Goal: Information Seeking & Learning: Learn about a topic

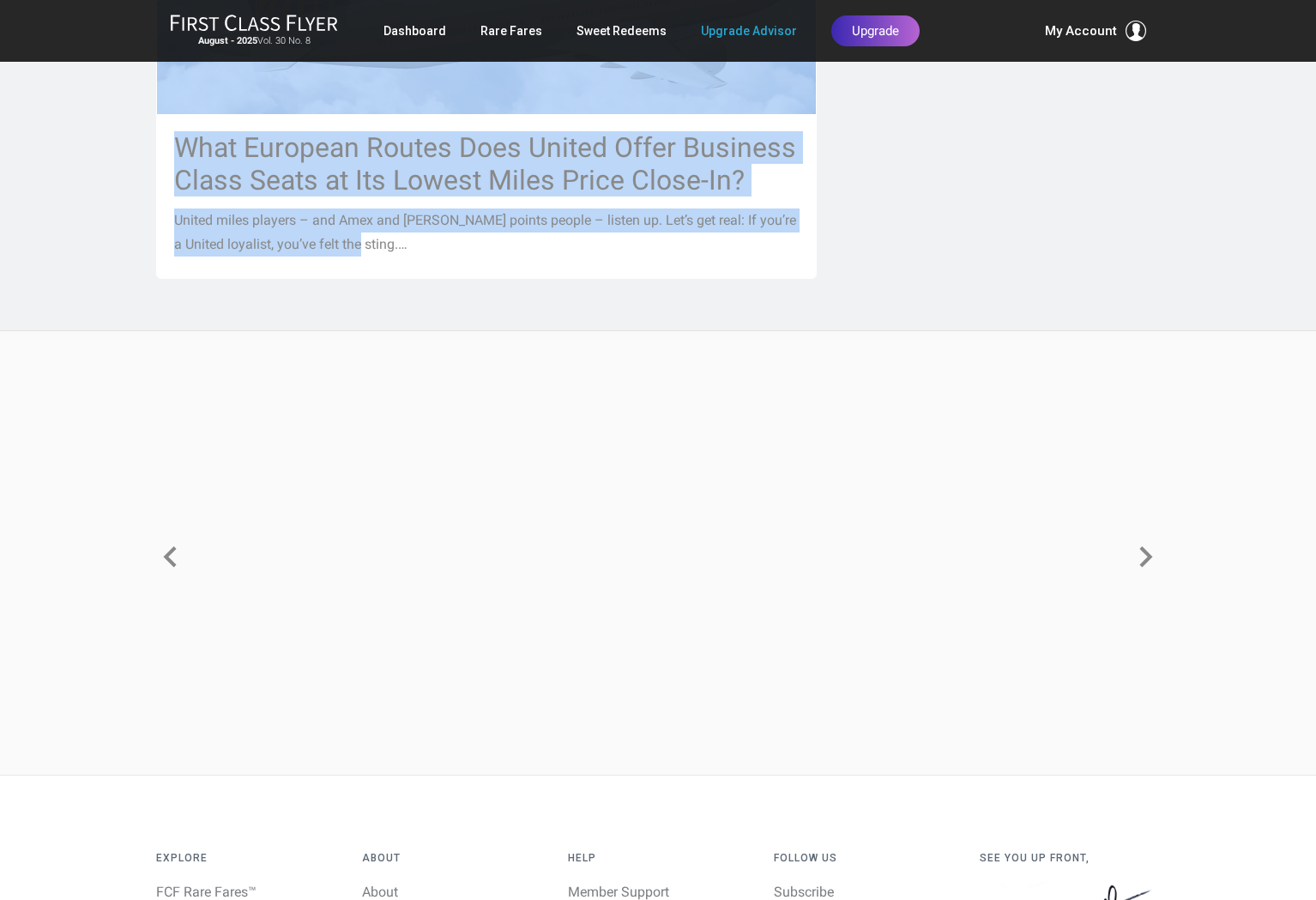
scroll to position [2244, 0]
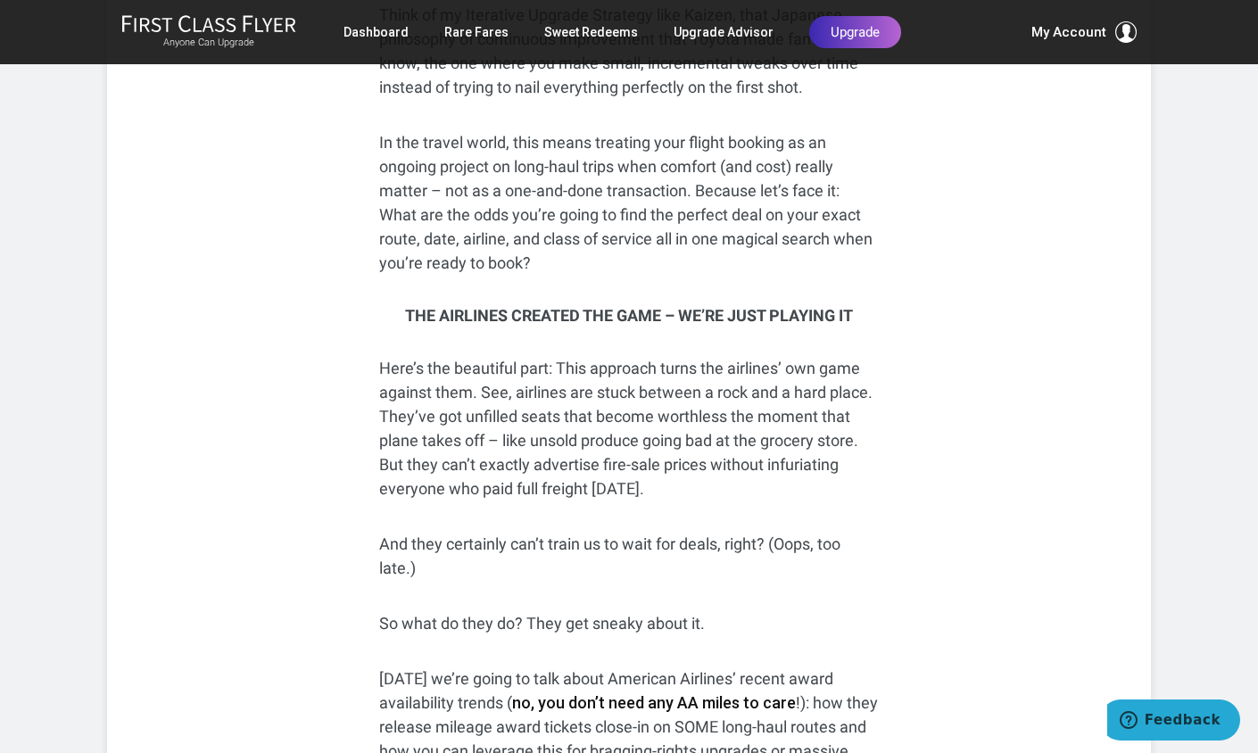
scroll to position [1437, 0]
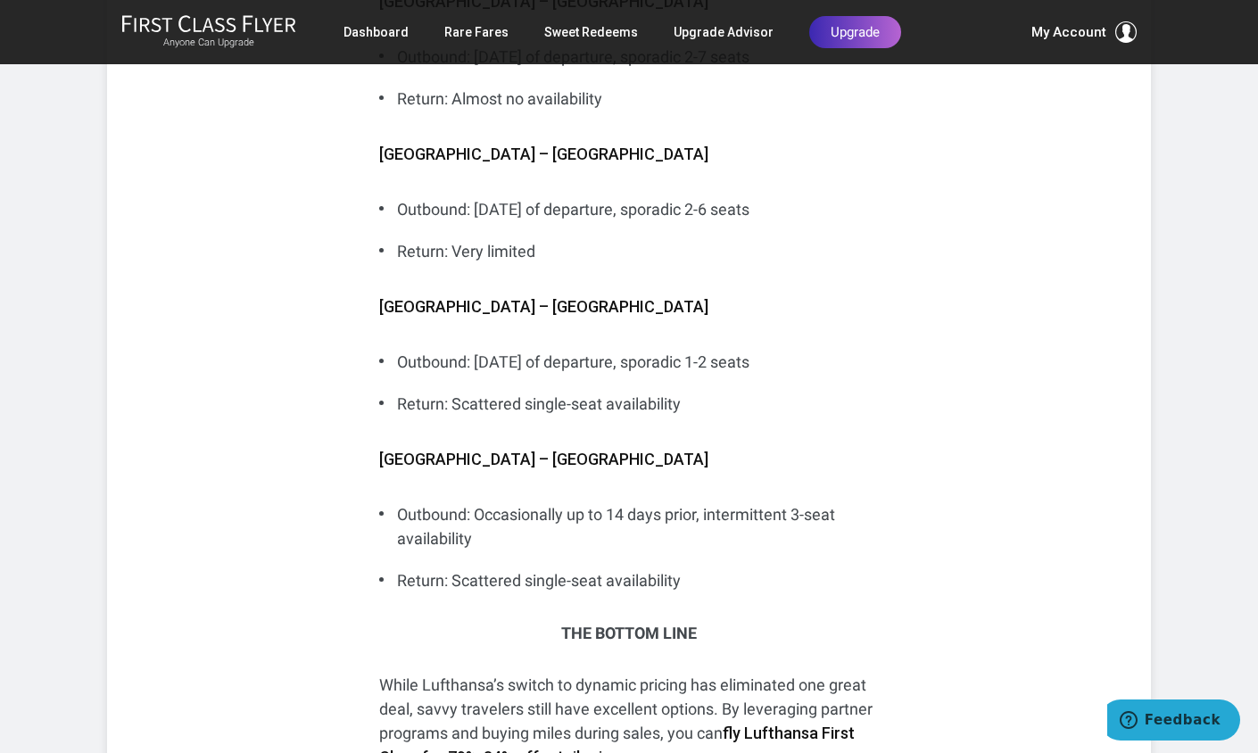
scroll to position [7628, 0]
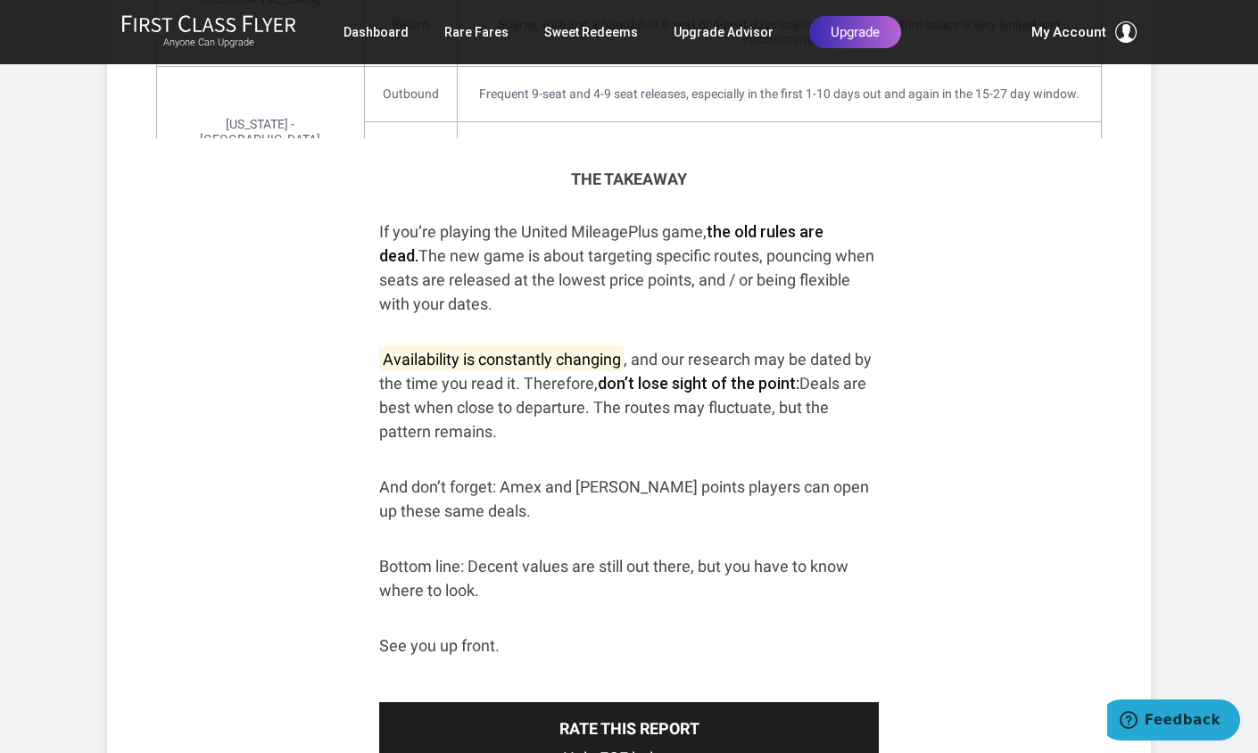
scroll to position [3240, 0]
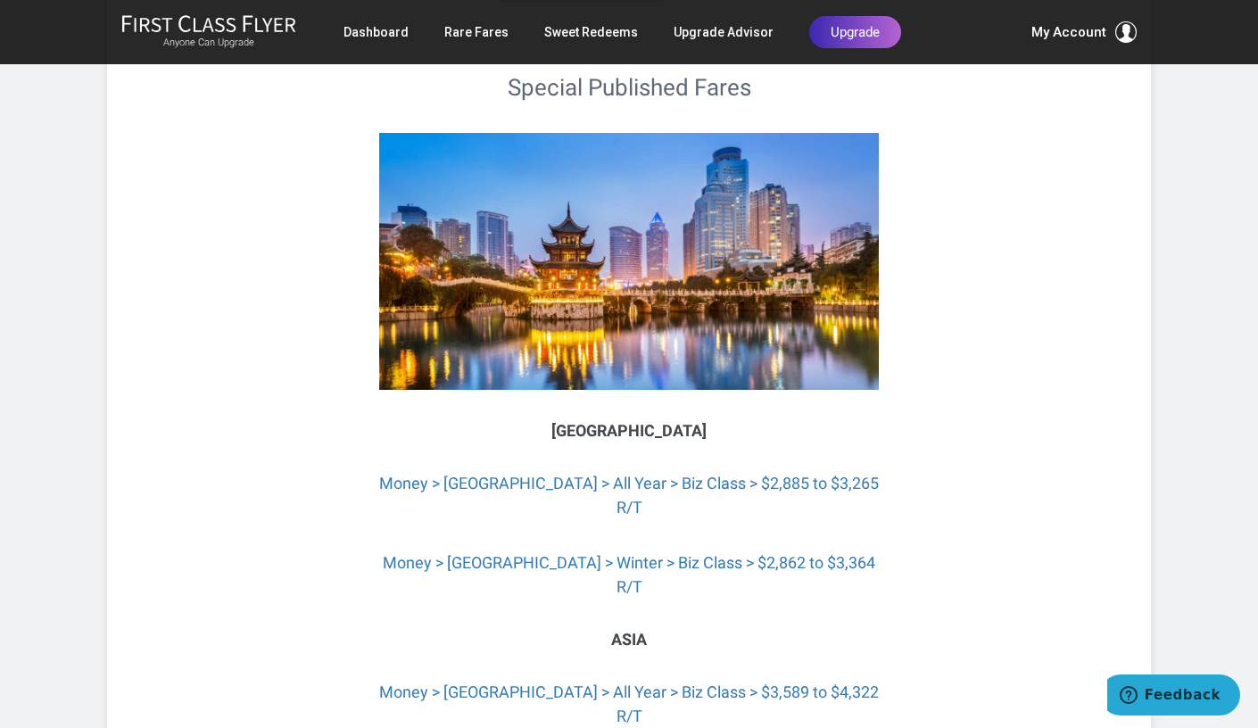
scroll to position [3637, 0]
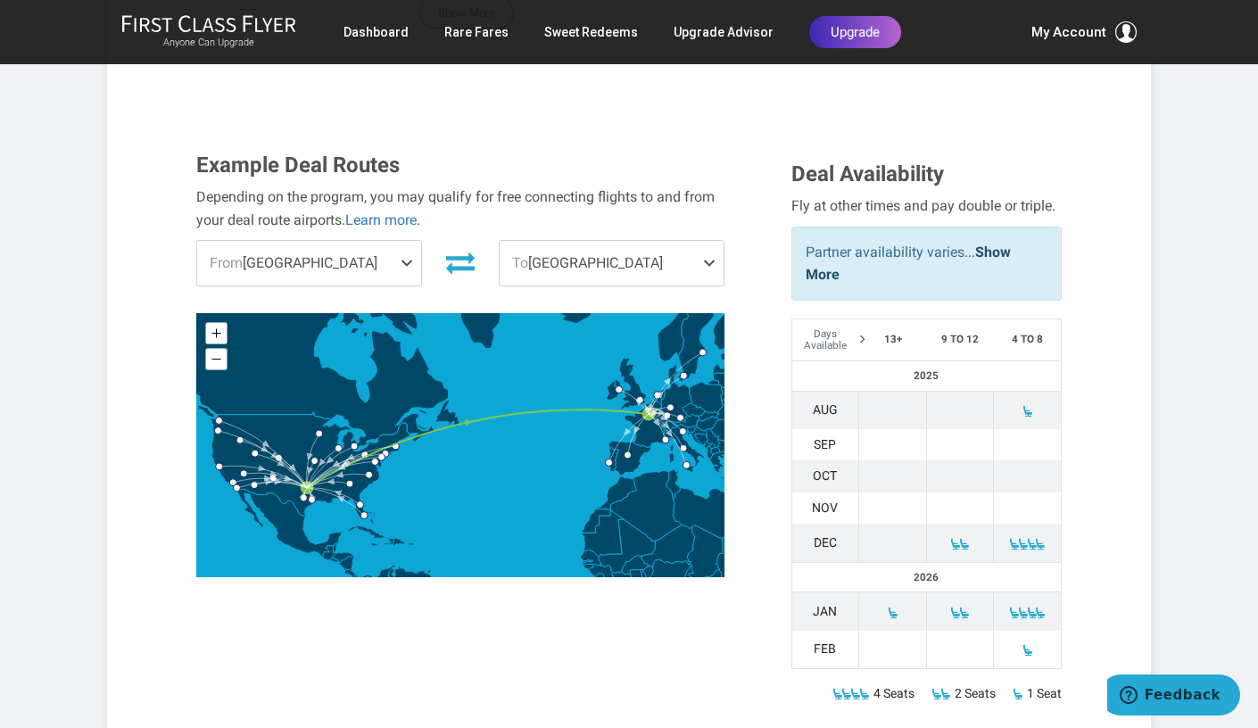
scroll to position [581, 0]
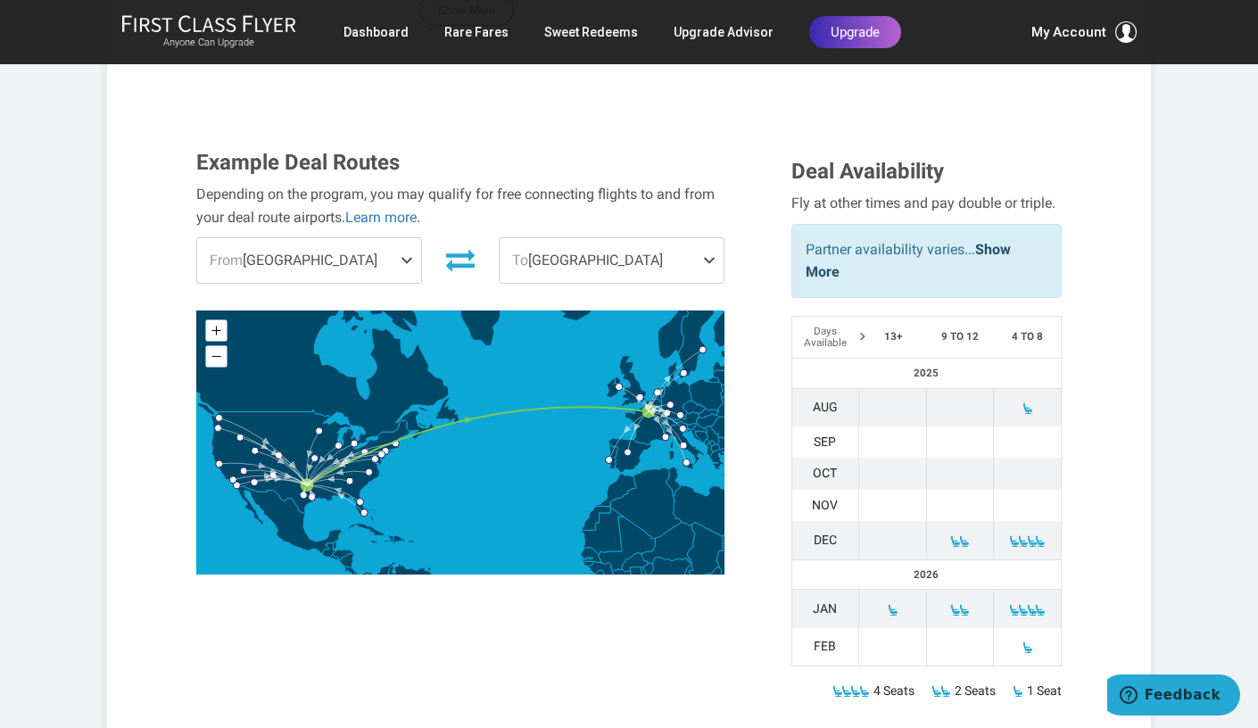
click at [413, 238] on span at bounding box center [410, 260] width 21 height 45
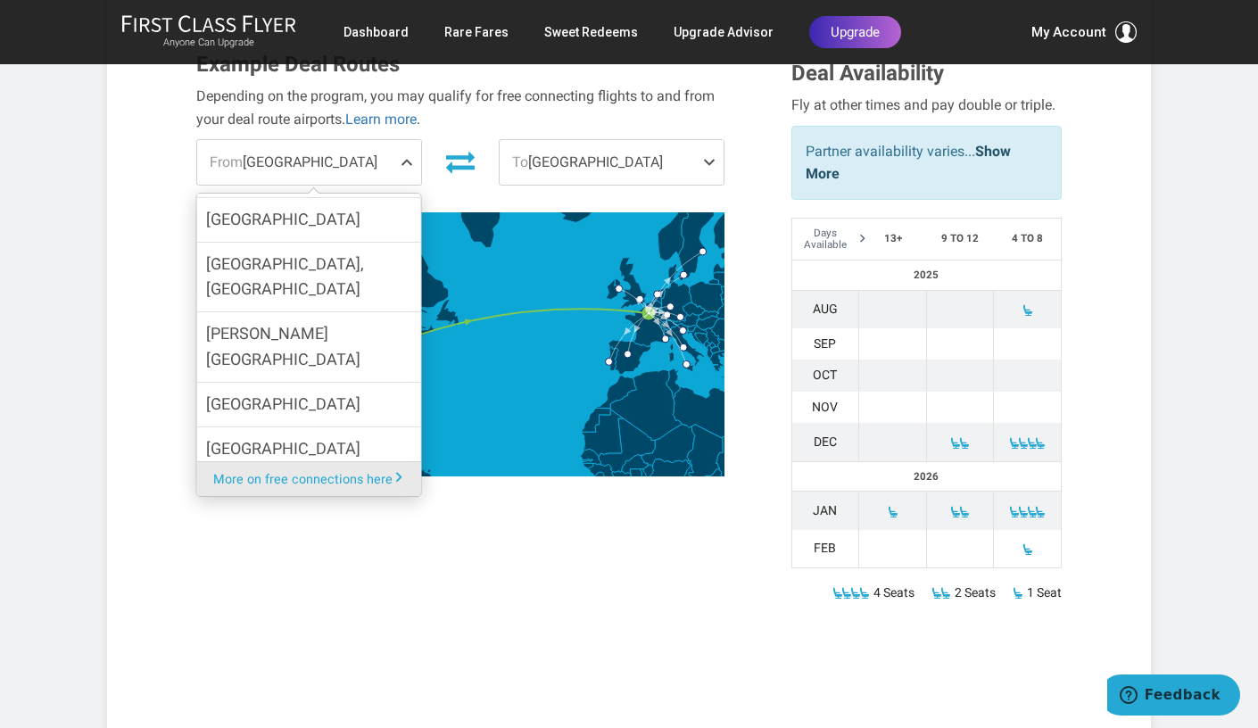
scroll to position [982, 0]
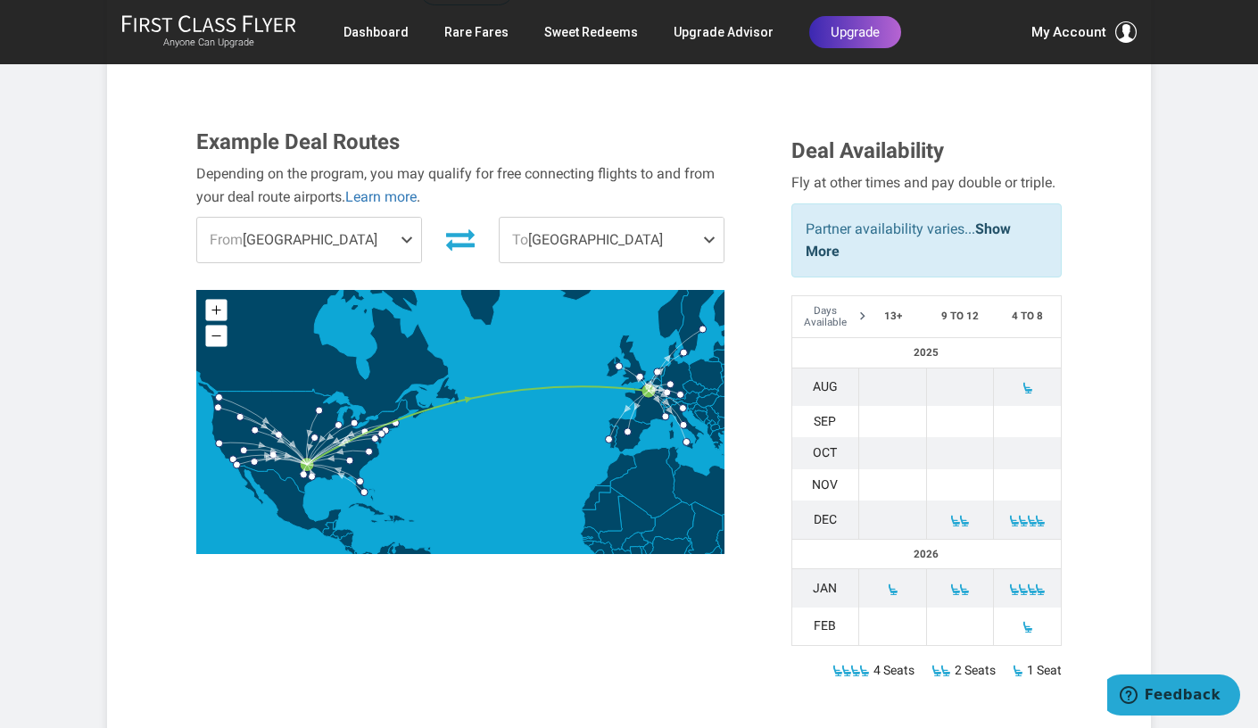
scroll to position [590, 0]
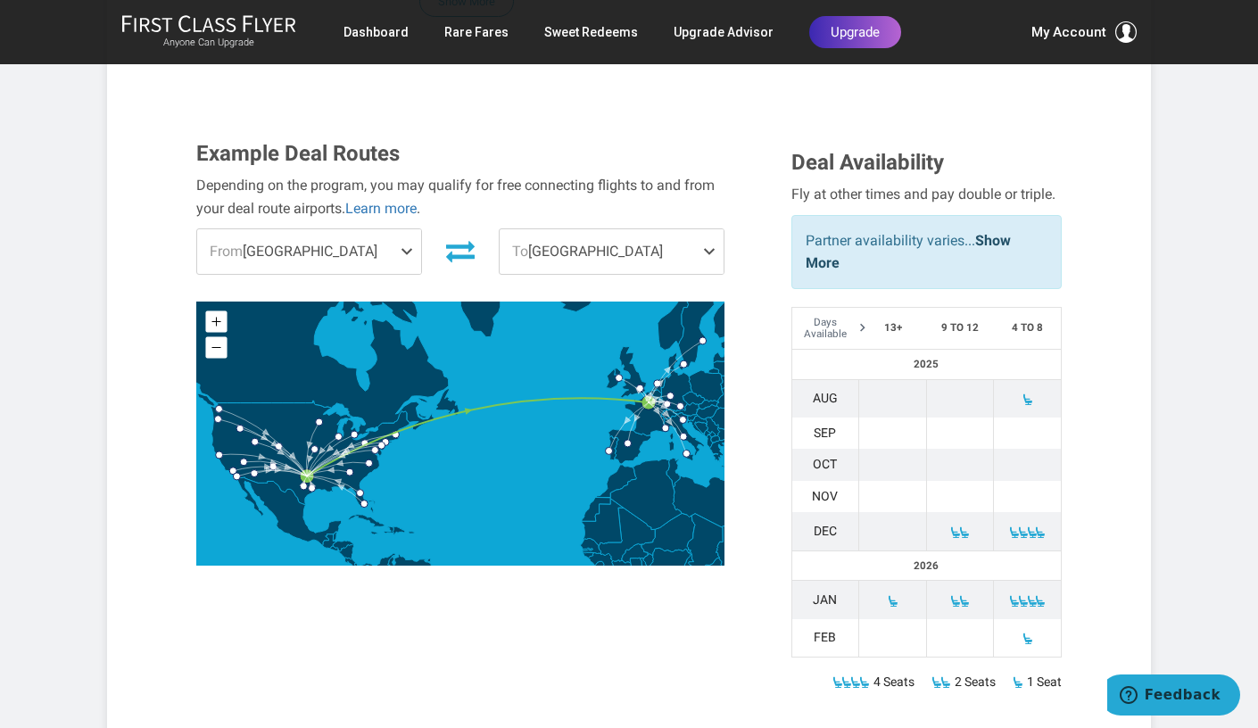
click at [411, 229] on span at bounding box center [410, 251] width 21 height 45
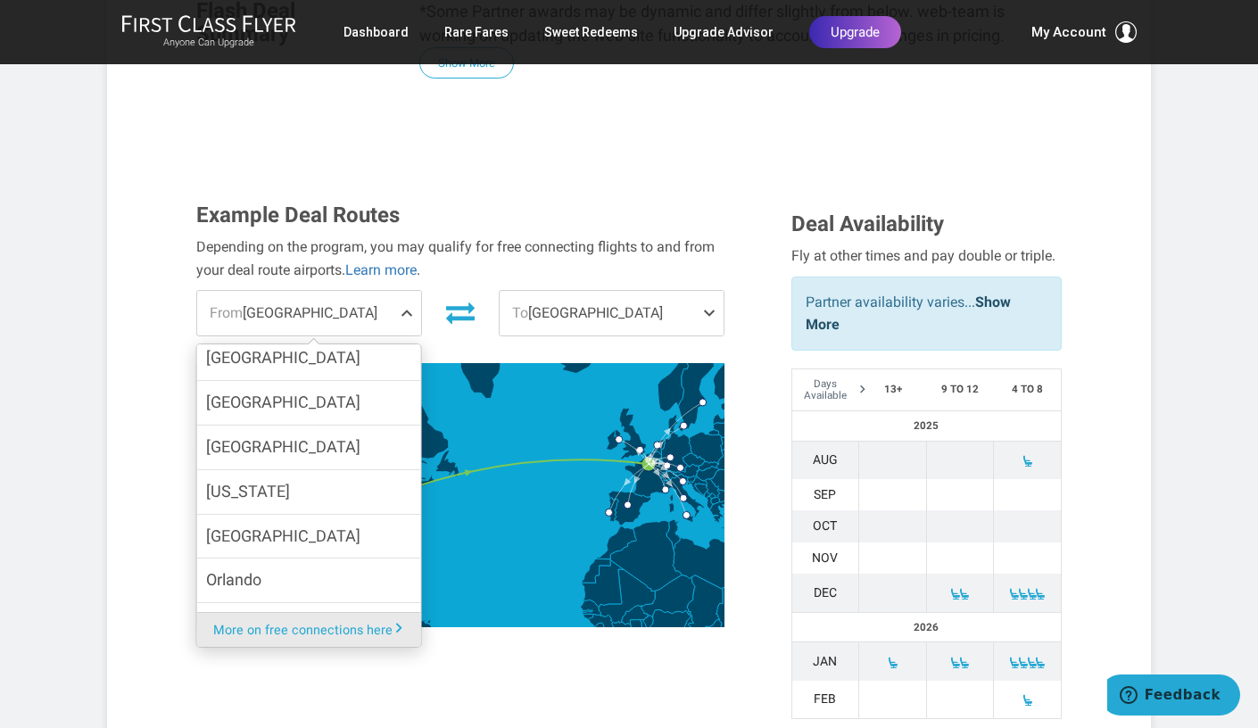
scroll to position [525, 0]
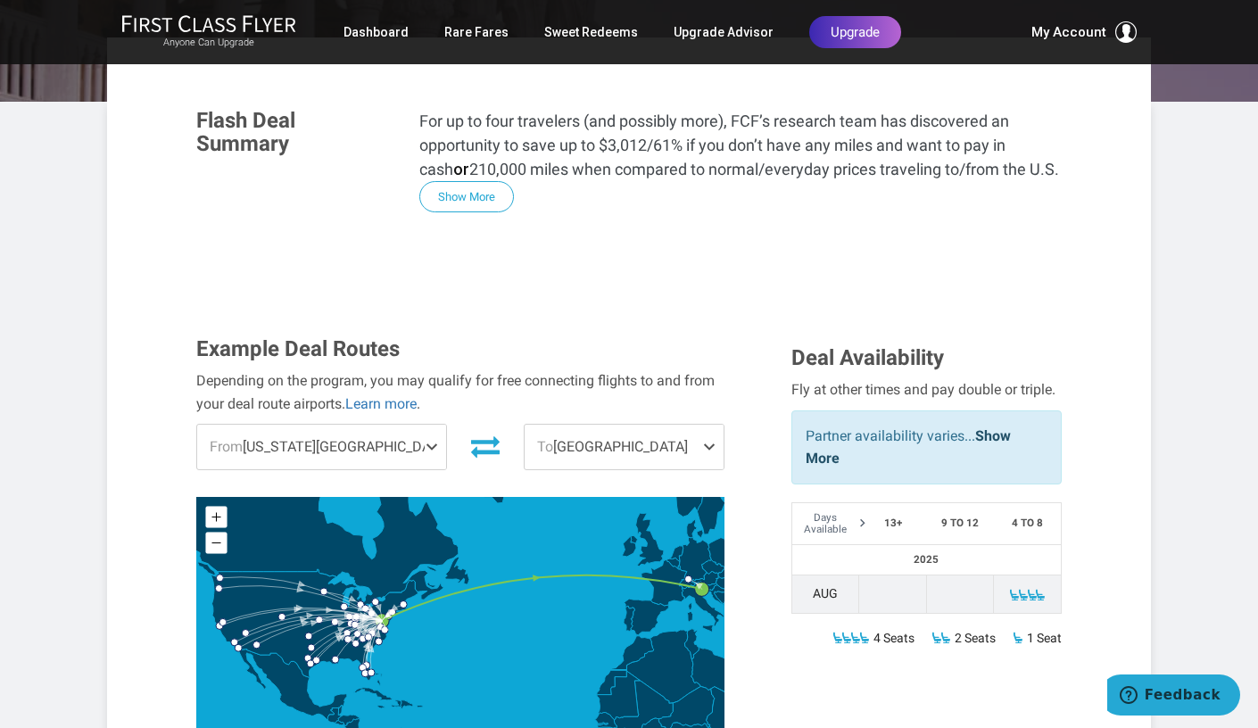
scroll to position [323, 0]
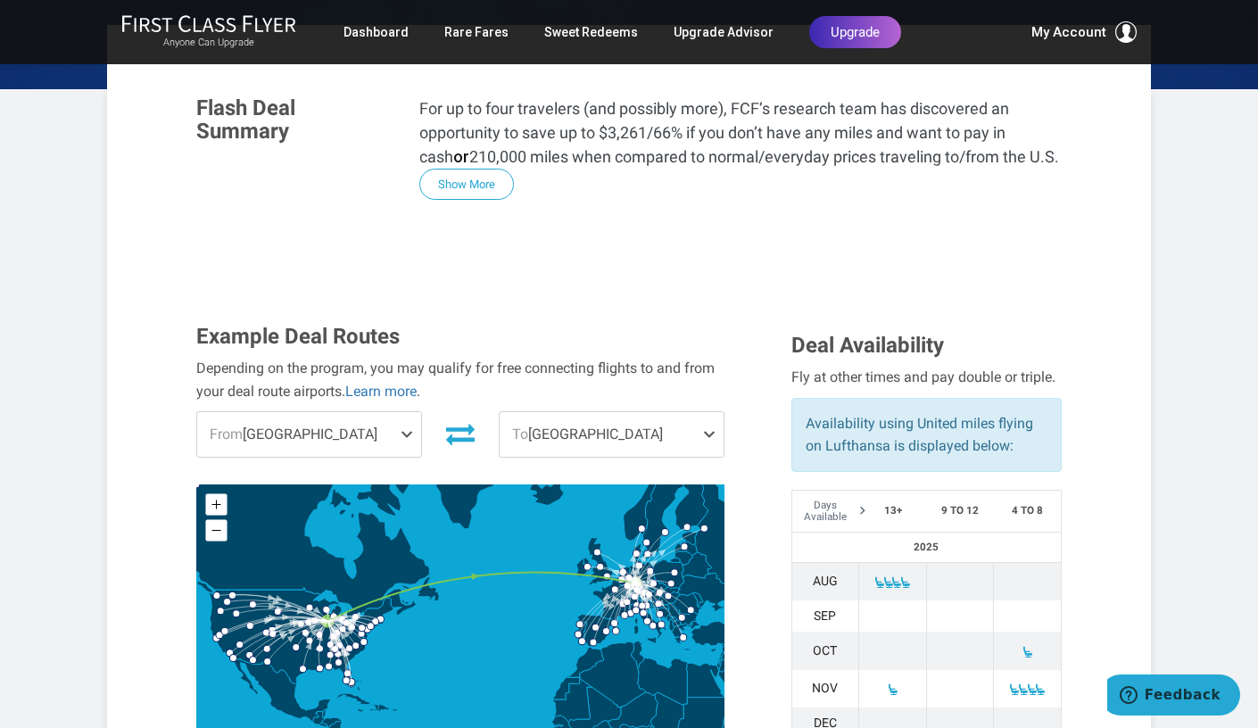
scroll to position [335, 0]
click at [406, 411] on span at bounding box center [410, 433] width 21 height 45
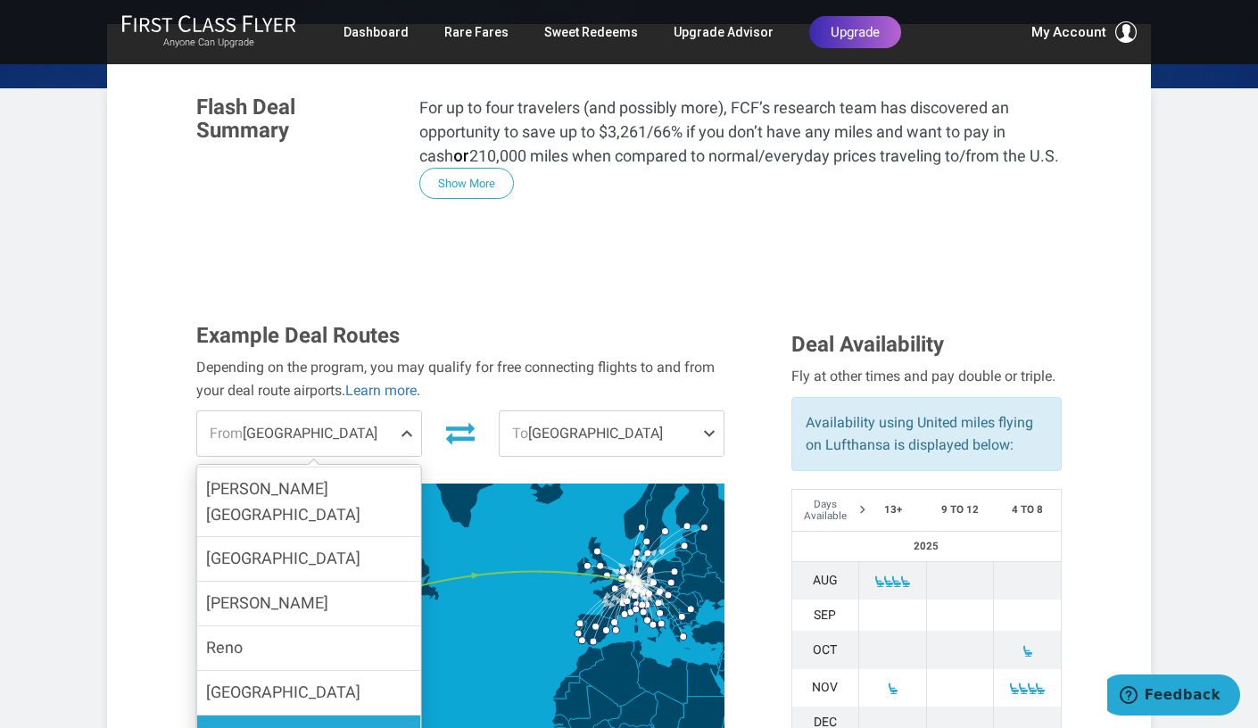
scroll to position [2405, 0]
click at [0, 0] on input "[GEOGRAPHIC_DATA]" at bounding box center [0, 0] width 0 height 0
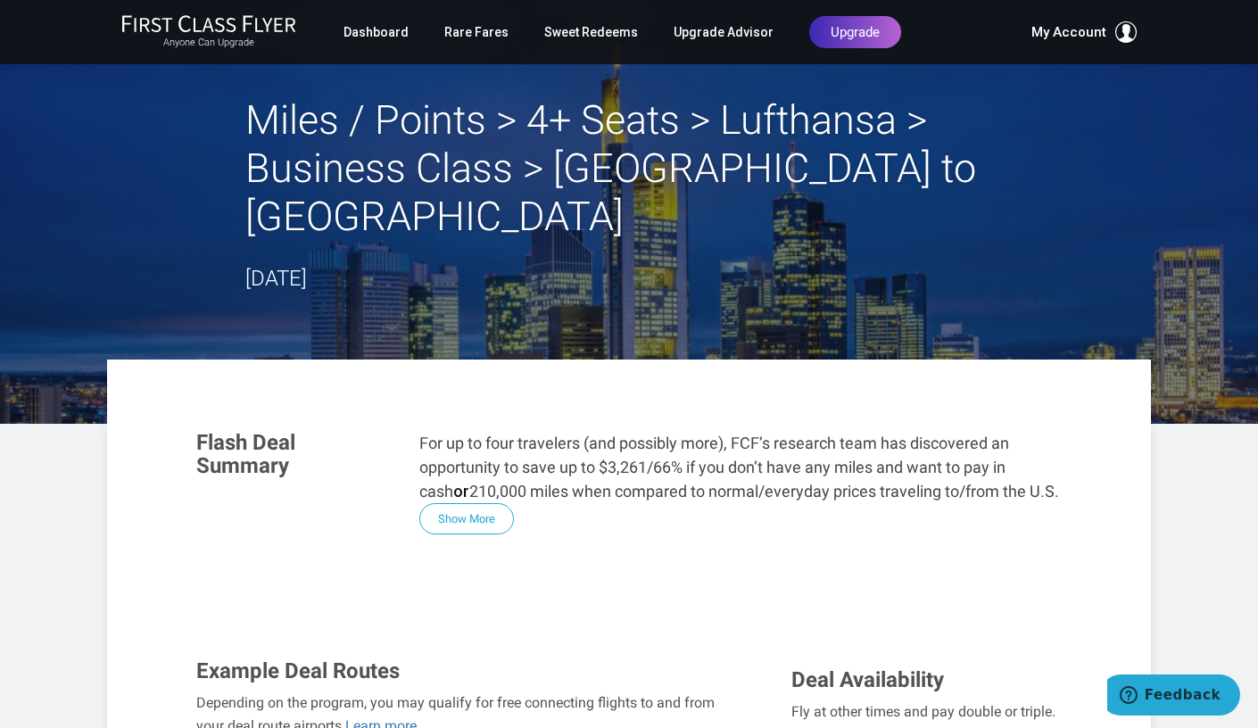
scroll to position [0, 0]
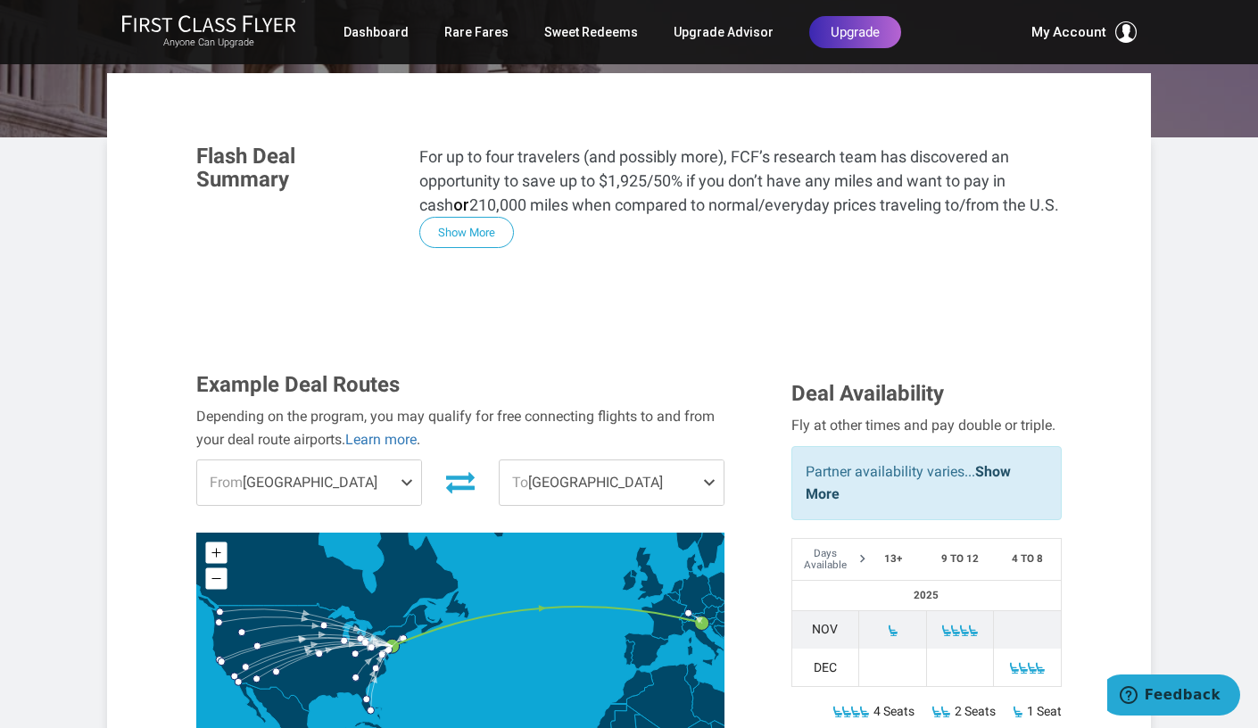
scroll to position [290, 0]
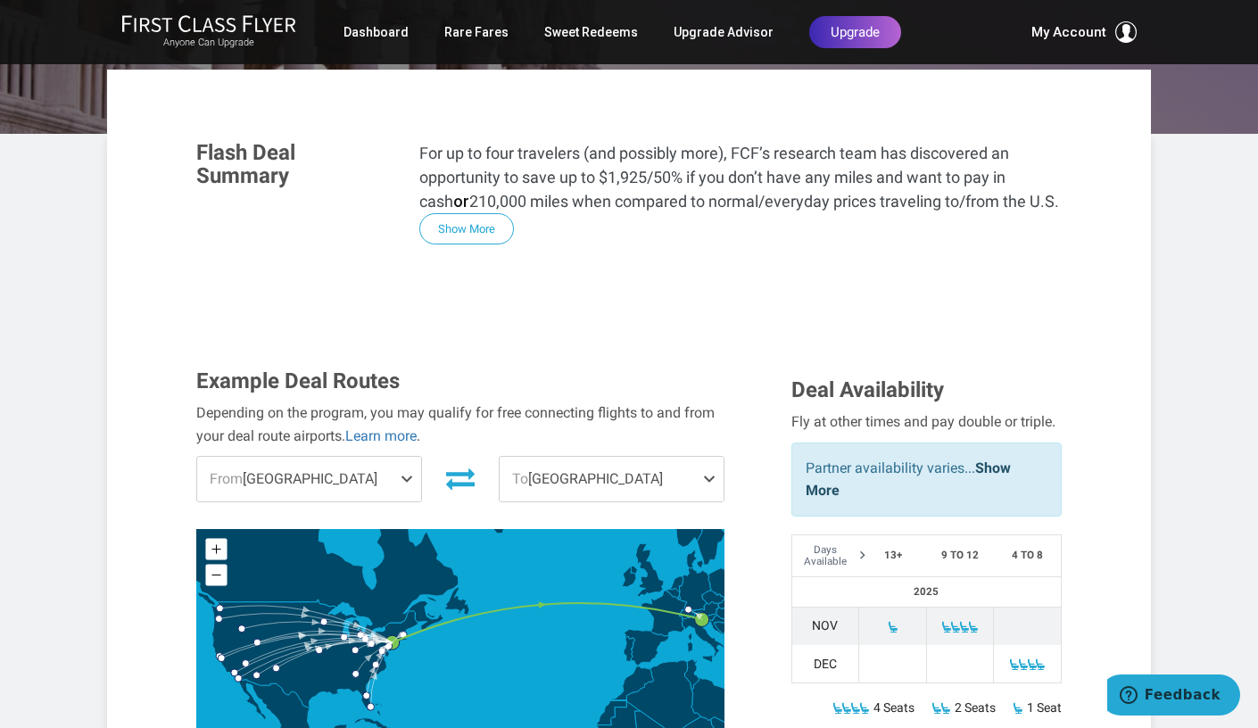
click at [411, 457] on span at bounding box center [410, 479] width 21 height 45
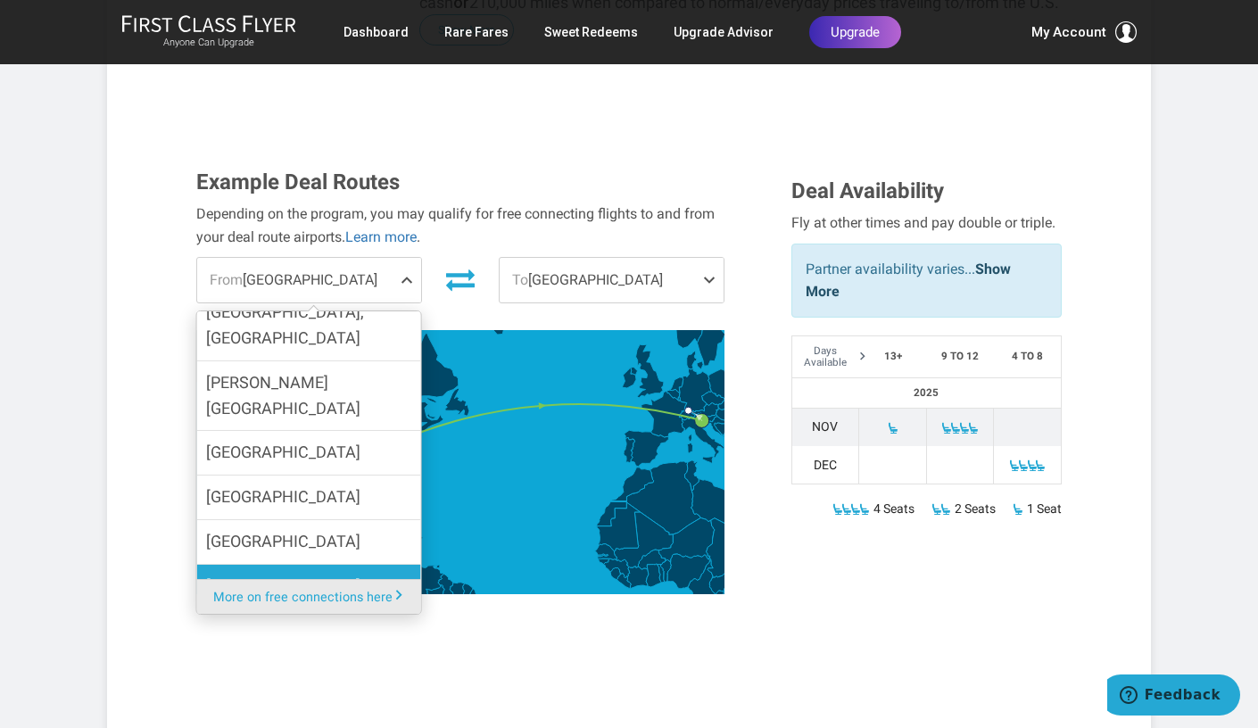
scroll to position [922, 0]
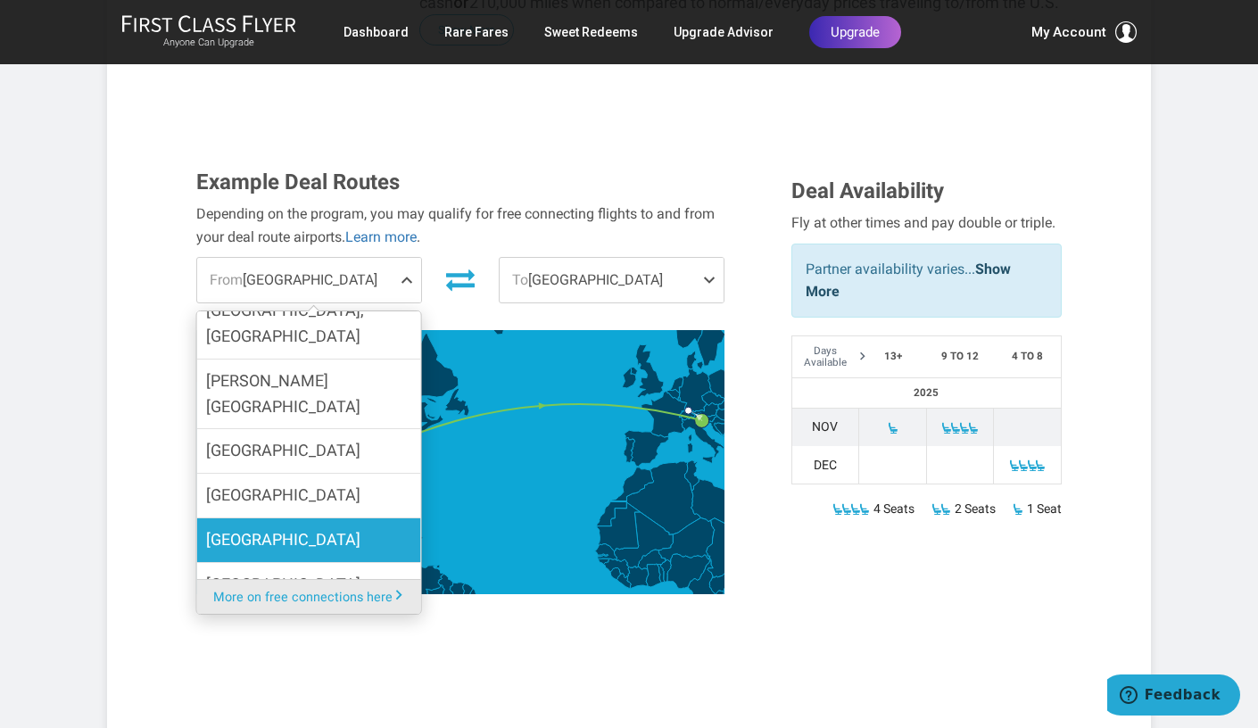
click at [284, 527] on span "[GEOGRAPHIC_DATA]" at bounding box center [283, 540] width 154 height 26
click at [0, 0] on input "[GEOGRAPHIC_DATA]" at bounding box center [0, 0] width 0 height 0
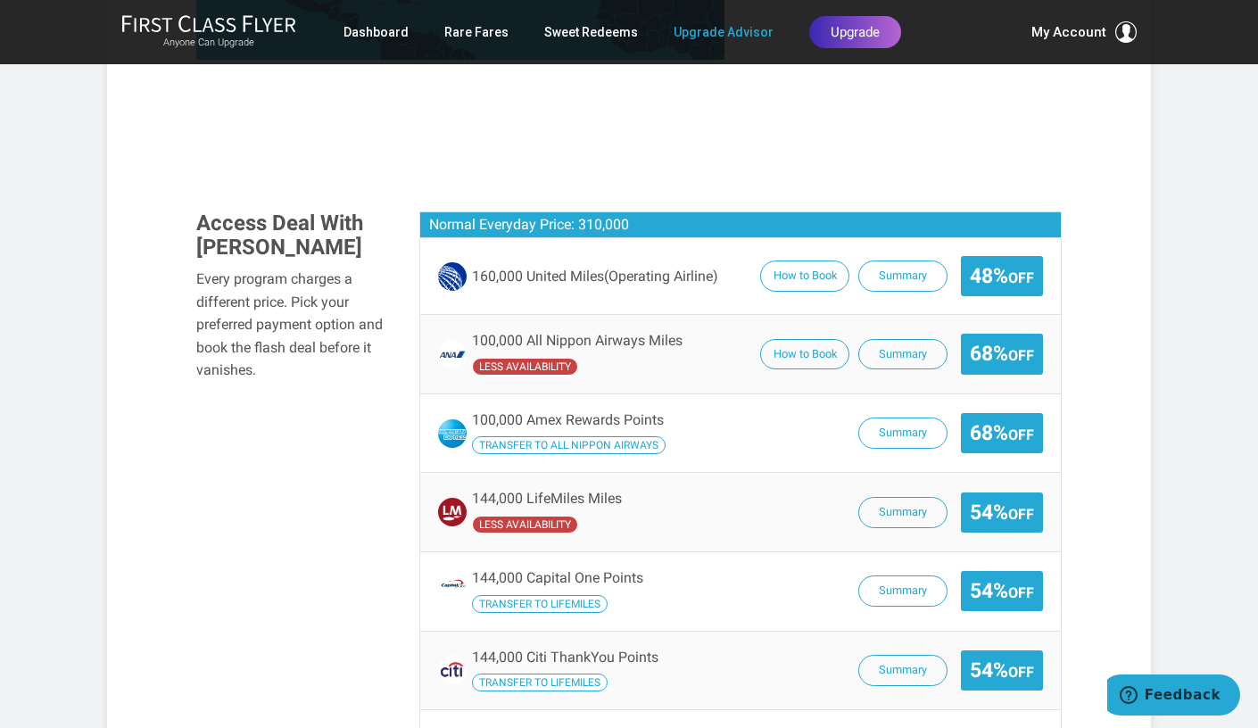
scroll to position [1021, 0]
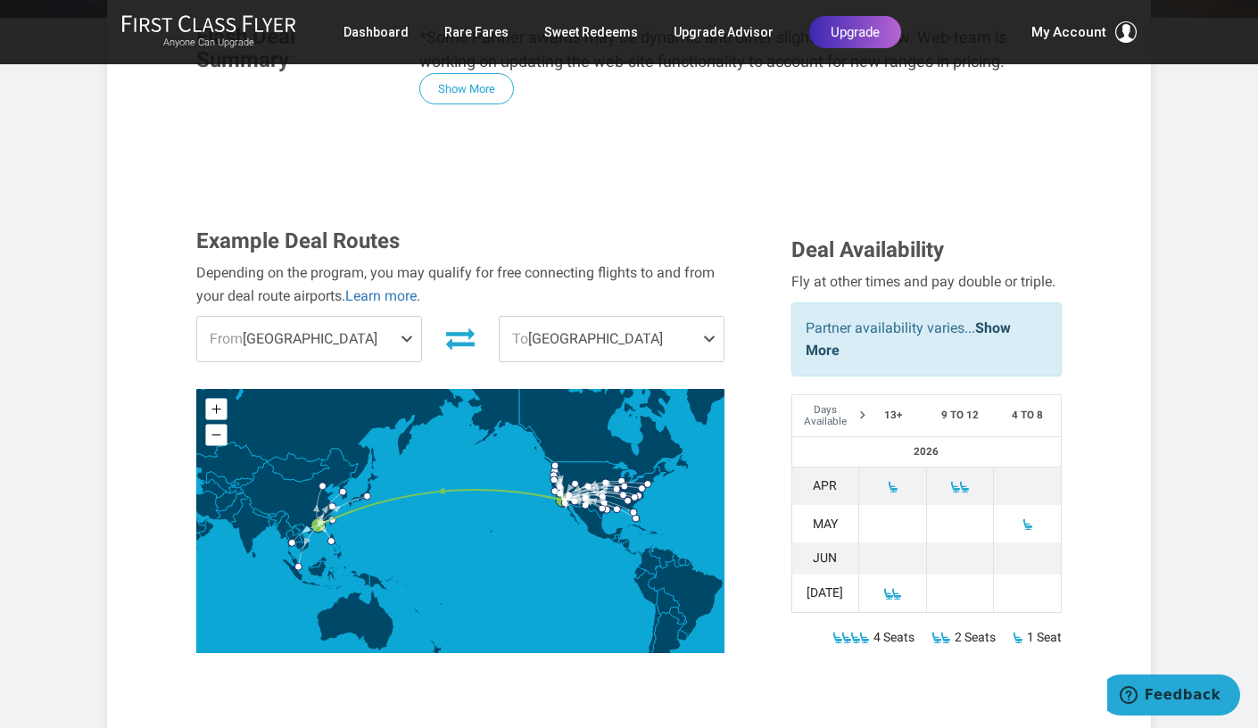
scroll to position [407, 0]
